Goal: Use online tool/utility: Utilize a website feature to perform a specific function

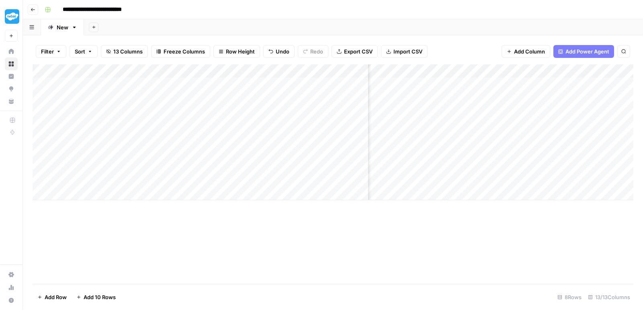
scroll to position [0, 384]
click at [278, 163] on div "Add Column" at bounding box center [333, 132] width 600 height 136
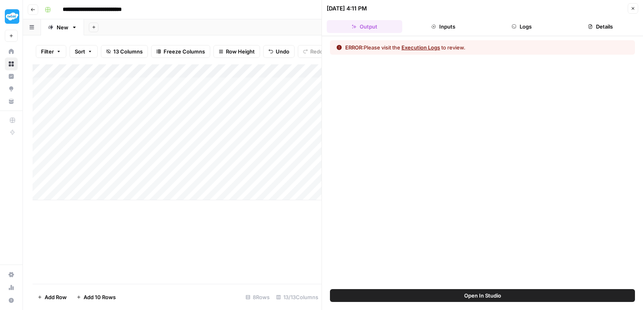
click at [514, 27] on icon "button" at bounding box center [513, 26] width 5 height 5
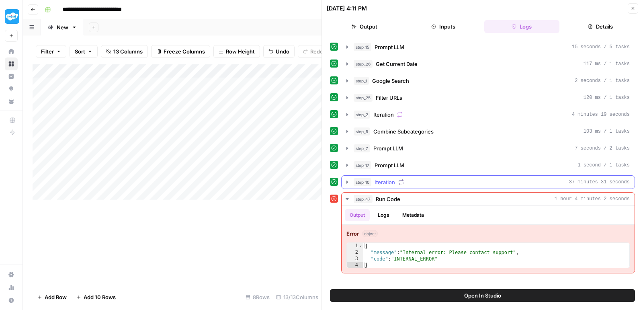
click at [344, 180] on icon "button" at bounding box center [347, 182] width 6 height 6
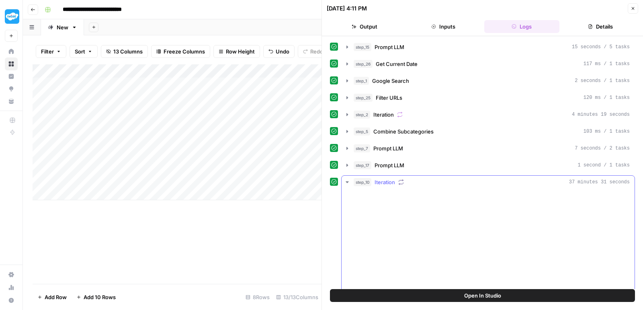
click at [346, 181] on icon "button" at bounding box center [346, 182] width 3 height 2
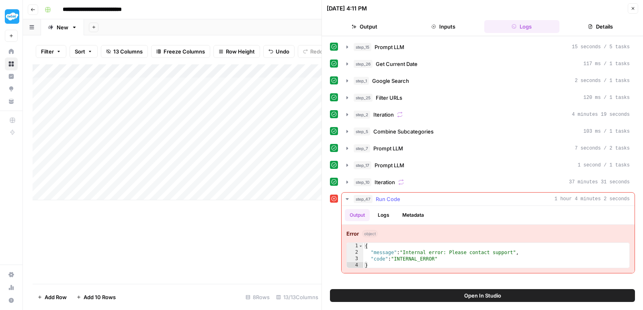
click at [346, 196] on icon "button" at bounding box center [347, 199] width 6 height 6
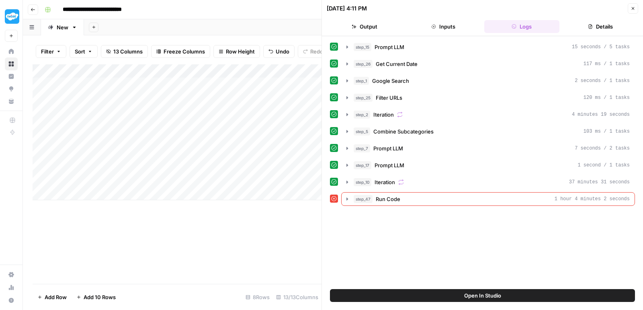
click at [440, 292] on button "Open In Studio" at bounding box center [482, 295] width 305 height 13
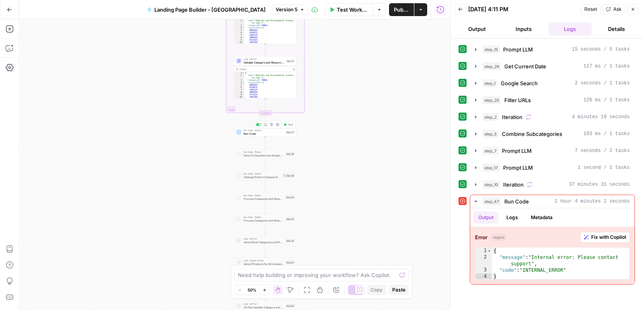
click at [265, 134] on span "Run Code" at bounding box center [263, 133] width 41 height 4
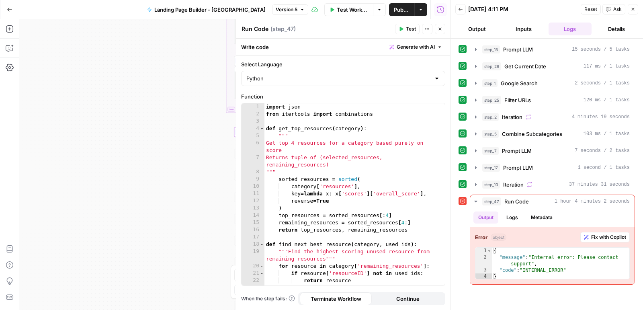
click at [409, 27] on span "Test" at bounding box center [411, 28] width 10 height 7
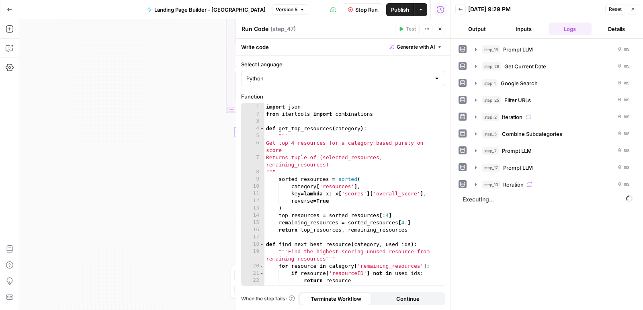
click at [365, 9] on span "Stop Run" at bounding box center [366, 10] width 22 height 8
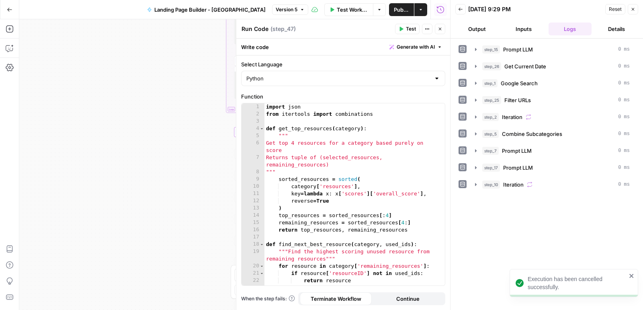
click at [438, 32] on button "Close" at bounding box center [440, 29] width 10 height 10
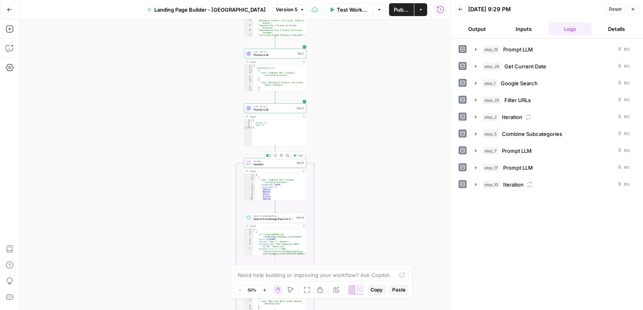
click at [282, 172] on div "Output Copy" at bounding box center [275, 171] width 62 height 5
click at [282, 170] on div "Output" at bounding box center [274, 170] width 51 height 3
click at [280, 165] on span "Iteration" at bounding box center [273, 164] width 41 height 4
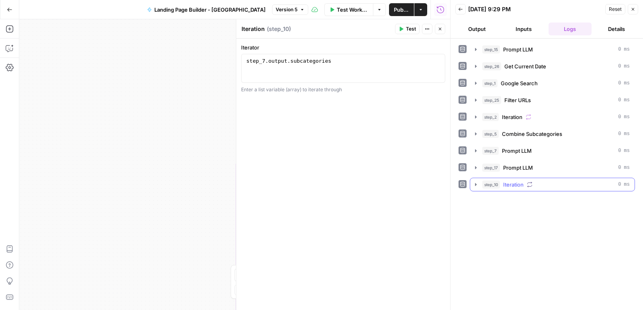
click at [472, 181] on button "step_10 Iteration 0 ms" at bounding box center [552, 184] width 164 height 13
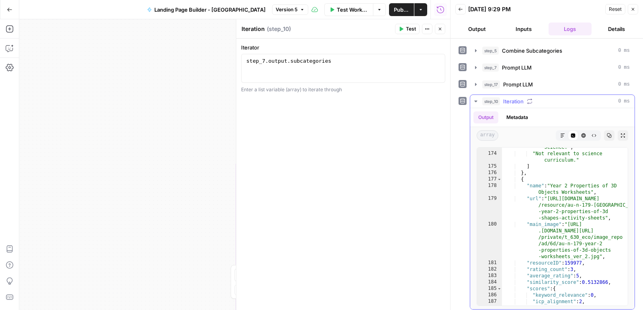
scroll to position [343, 0]
click at [476, 98] on icon "button" at bounding box center [475, 101] width 6 height 6
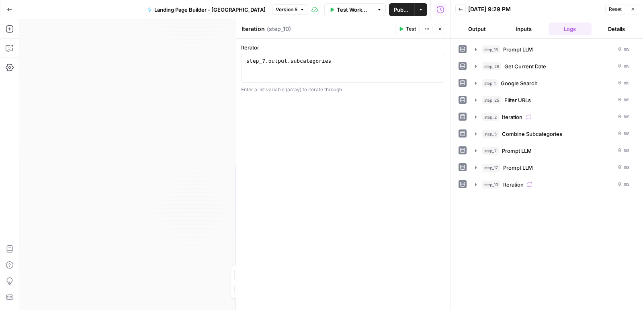
click at [444, 26] on button "Close" at bounding box center [440, 29] width 10 height 10
